Goal: Information Seeking & Learning: Learn about a topic

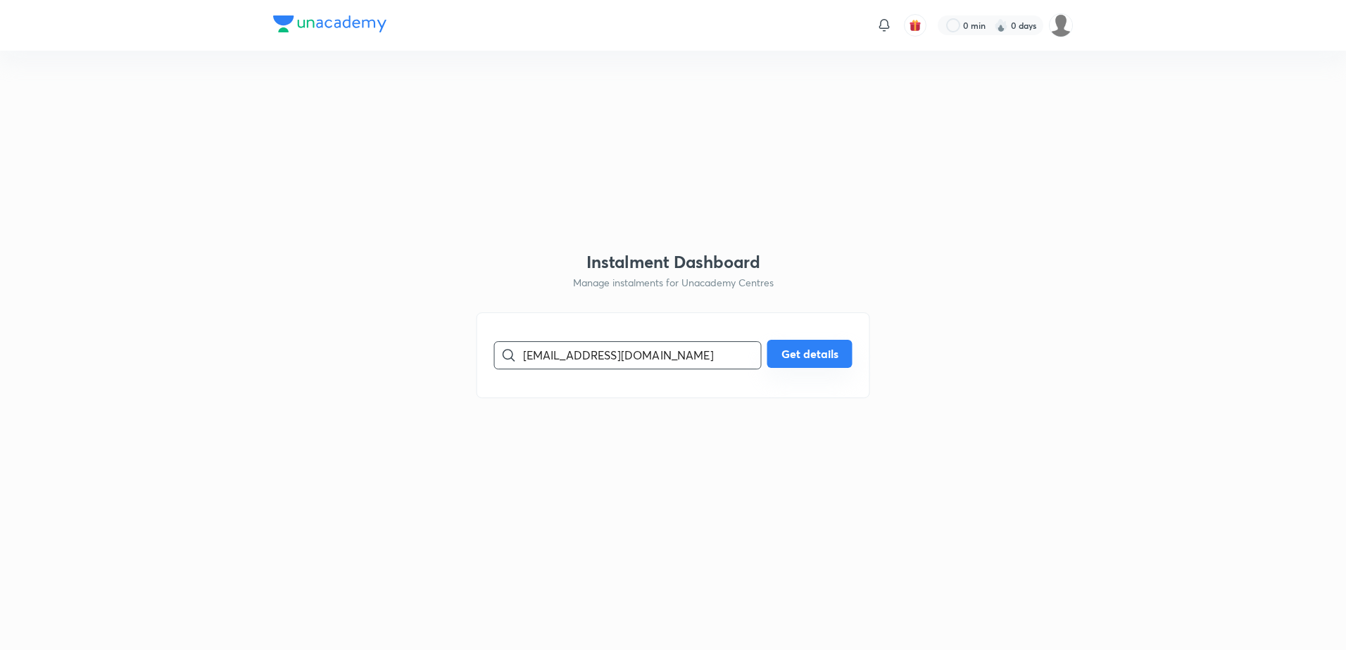
type input "[EMAIL_ADDRESS][DOMAIN_NAME]"
click at [798, 359] on button "Get details" at bounding box center [809, 354] width 85 height 28
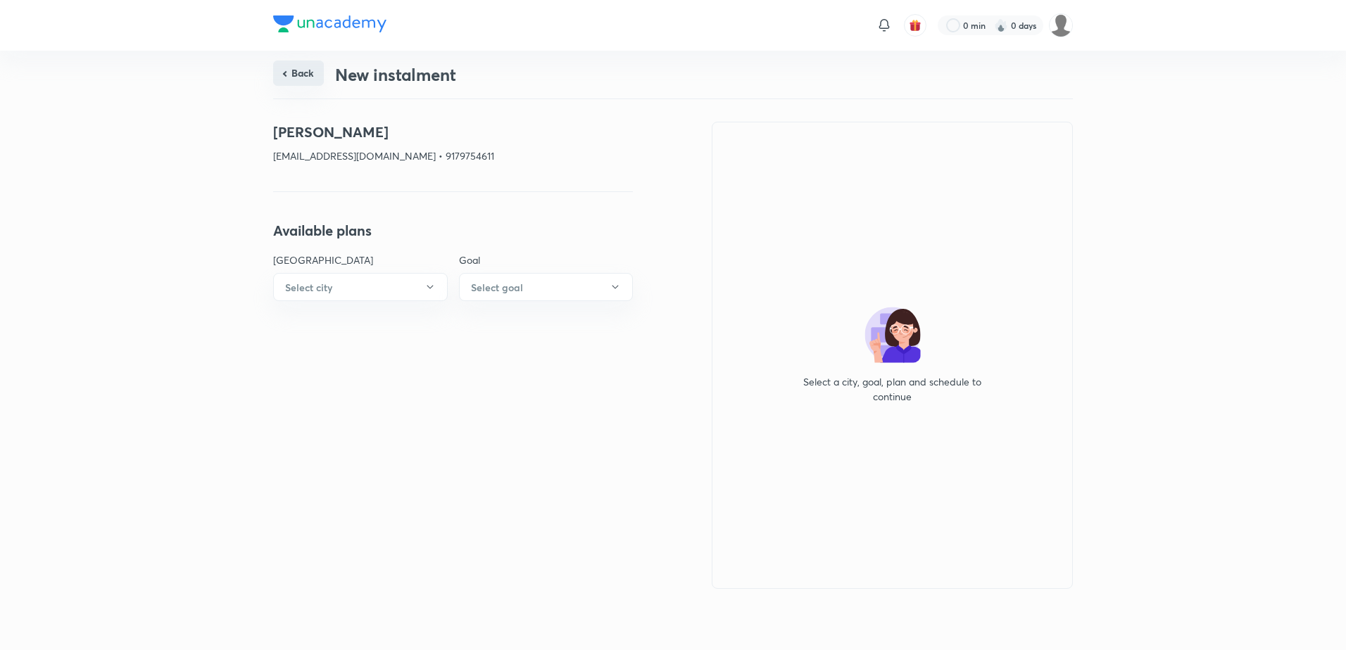
click at [283, 70] on button "Back" at bounding box center [298, 73] width 51 height 25
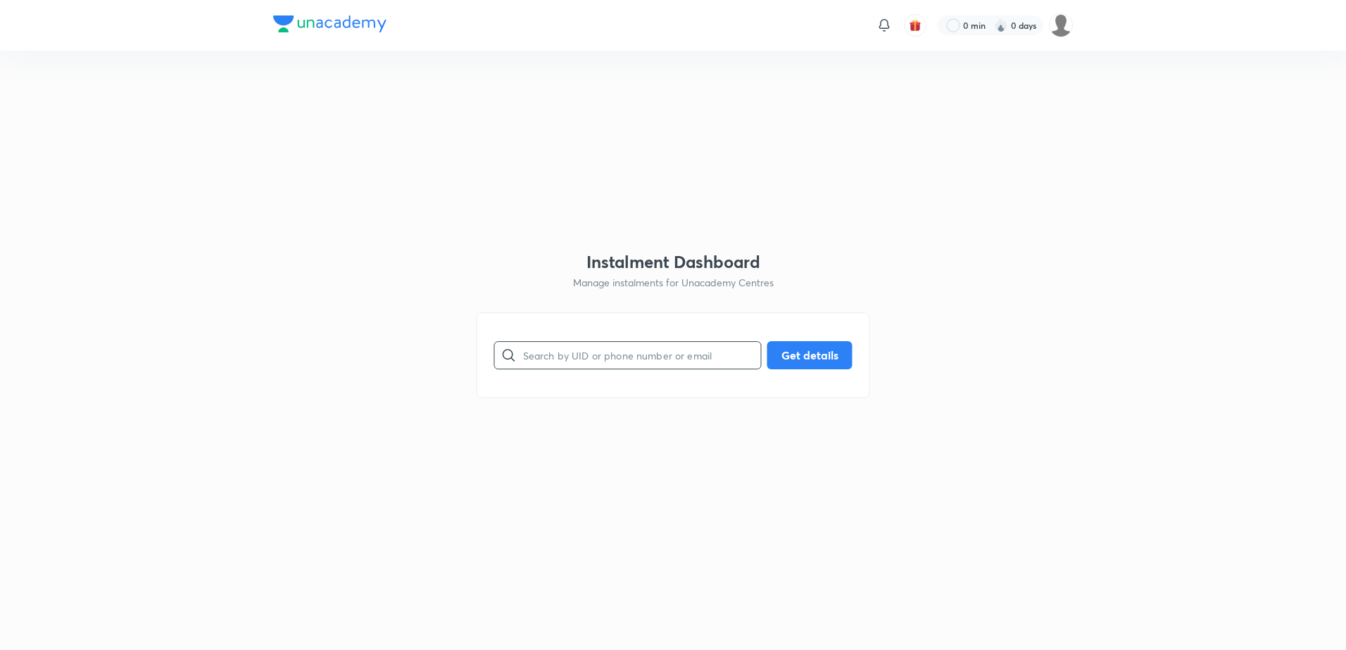
click at [641, 358] on input "text" at bounding box center [642, 355] width 238 height 36
paste input "[EMAIL_ADDRESS][DOMAIN_NAME]"
type input "[EMAIL_ADDRESS][DOMAIN_NAME]"
click at [783, 356] on button "Get details" at bounding box center [809, 354] width 85 height 28
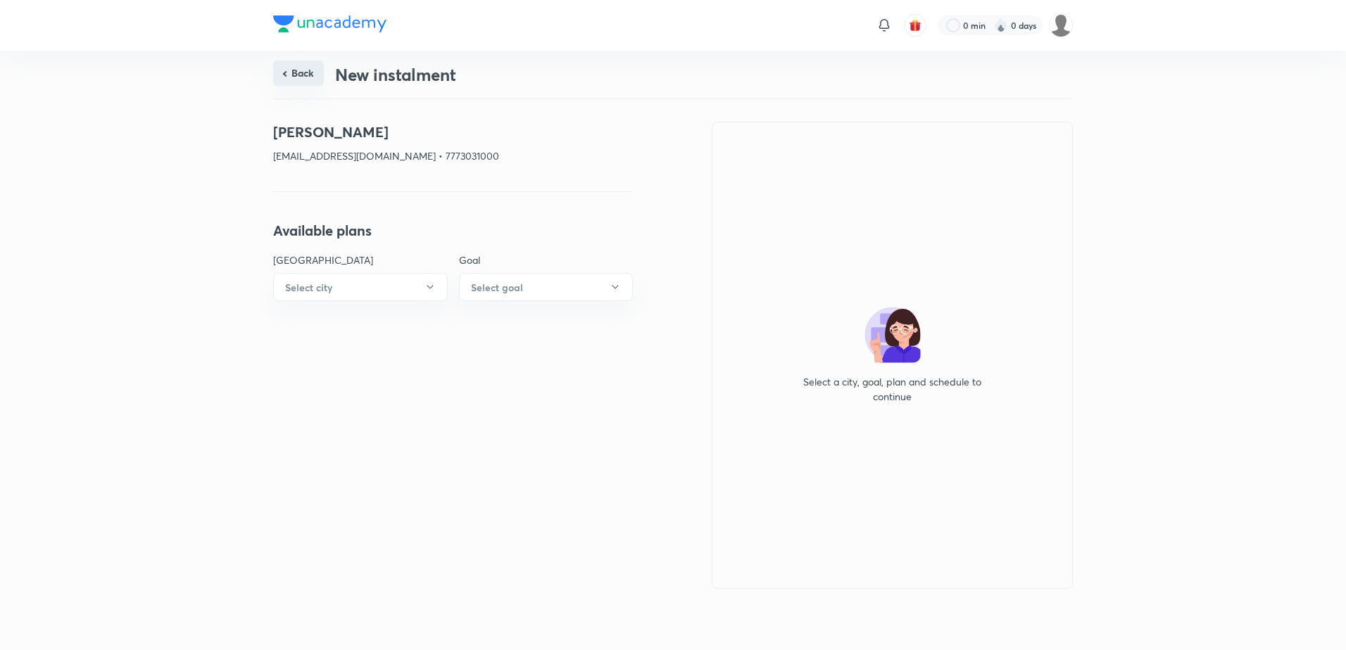
click at [295, 78] on button "Back" at bounding box center [298, 73] width 51 height 25
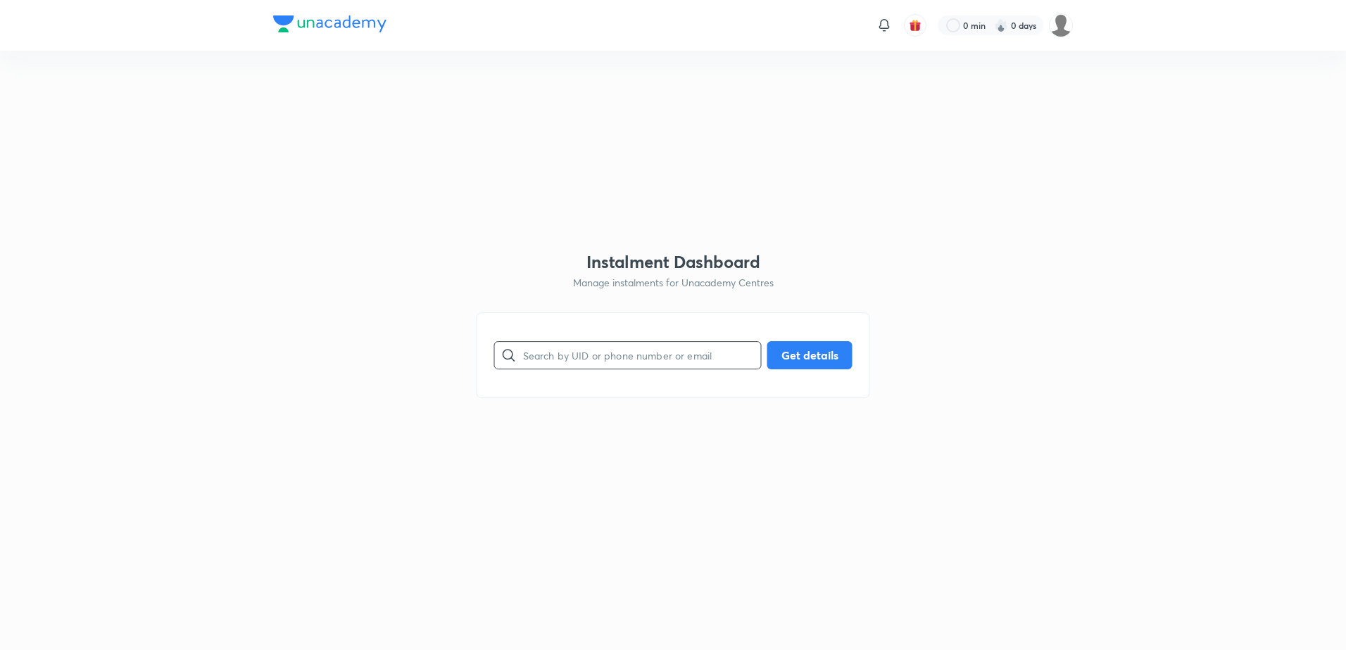
click at [579, 353] on input "text" at bounding box center [642, 355] width 238 height 36
paste input "[EMAIL_ADDRESS][DOMAIN_NAME]"
type input "[EMAIL_ADDRESS][DOMAIN_NAME]"
click at [795, 364] on button "Get details" at bounding box center [809, 354] width 85 height 28
